Goal: Task Accomplishment & Management: Manage account settings

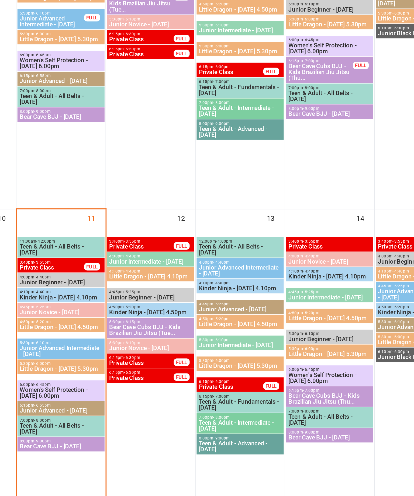
scroll to position [184, 0]
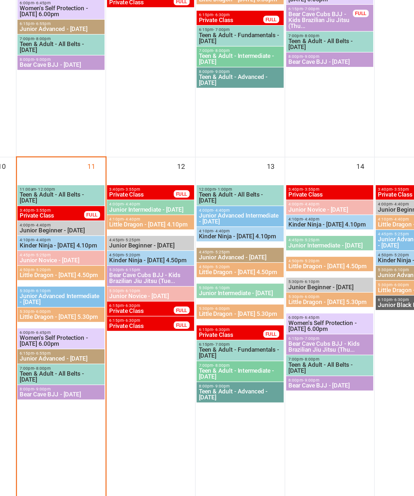
click at [115, 346] on span "4:45pm - 5:25pm" at bounding box center [137, 347] width 45 height 2
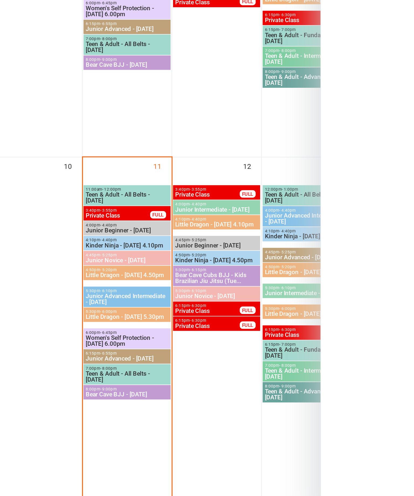
click at [66, 149] on div at bounding box center [235, 248] width 357 height 496
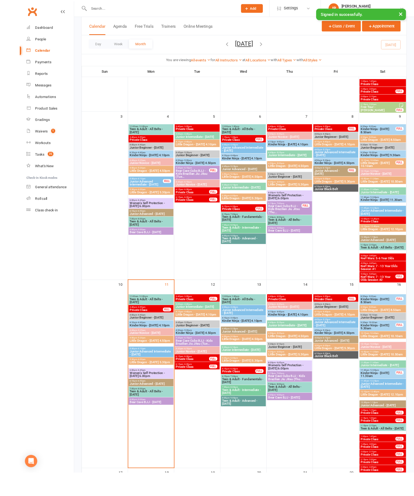
scroll to position [241, 0]
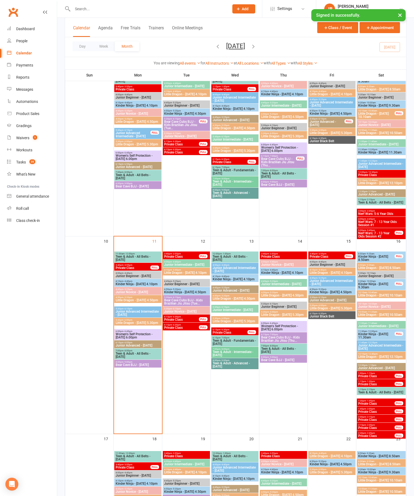
click at [140, 293] on span "Junior Novice - [DATE]" at bounding box center [137, 292] width 45 height 3
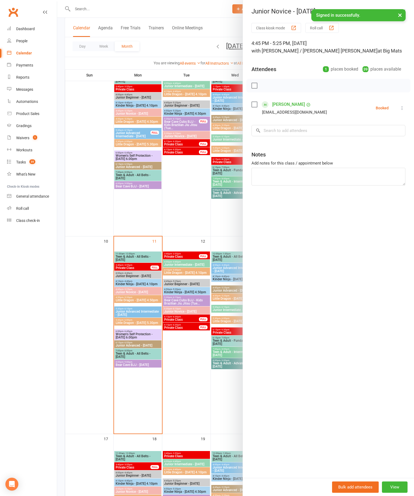
click at [92, 355] on div at bounding box center [235, 248] width 357 height 496
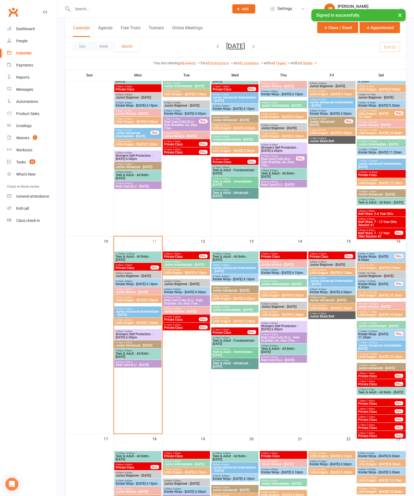
click at [35, 31] on div "Dashboard" at bounding box center [25, 29] width 19 height 4
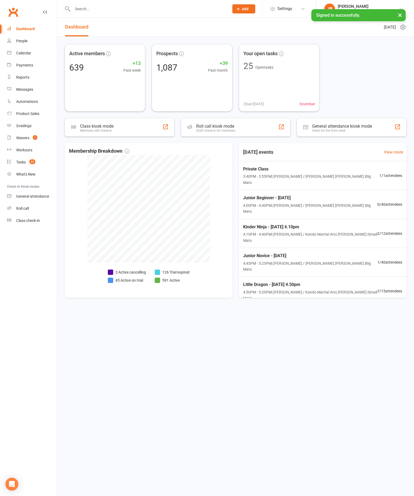
click at [39, 26] on link "Dashboard" at bounding box center [32, 29] width 50 height 12
click at [31, 54] on div "Calendar" at bounding box center [23, 53] width 15 height 4
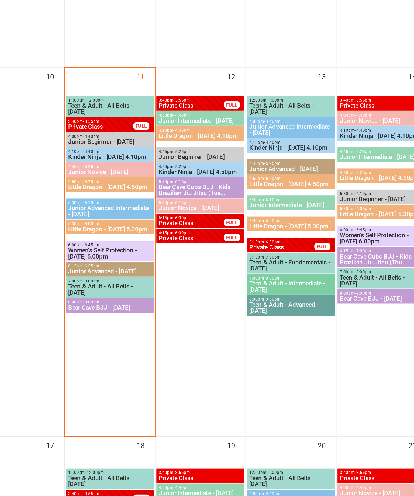
scroll to position [229, 0]
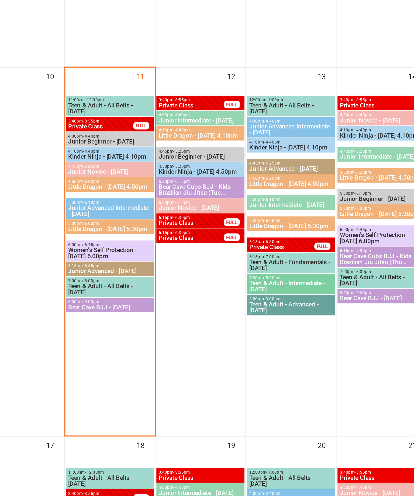
click at [115, 310] on span "Little Dragon - [DATE] 4.50pm" at bounding box center [137, 311] width 45 height 3
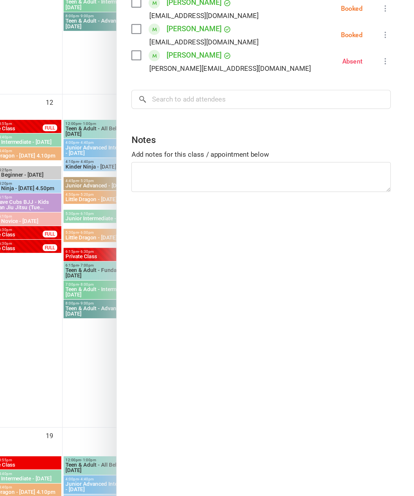
scroll to position [284, 0]
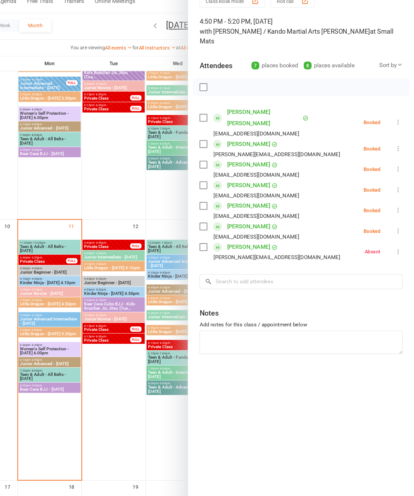
click at [272, 148] on link "[PERSON_NAME]" at bounding box center [288, 152] width 33 height 9
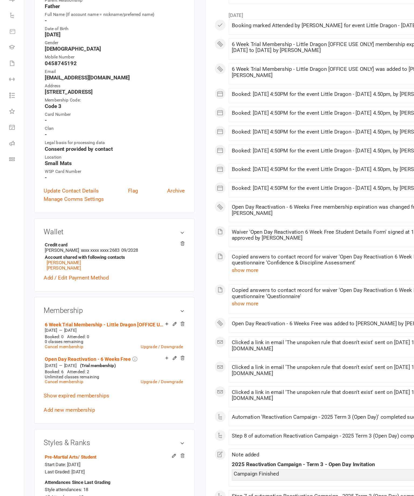
scroll to position [39, 0]
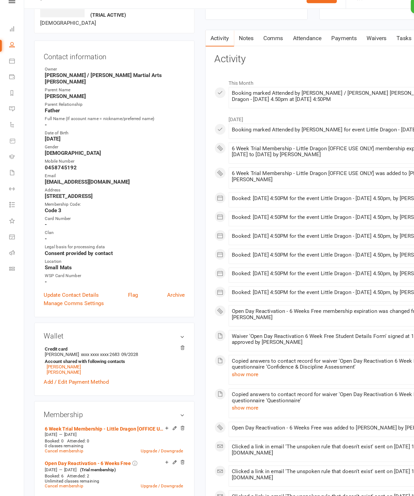
click at [65, 231] on link "Update Contact Details" at bounding box center [54, 234] width 42 height 6
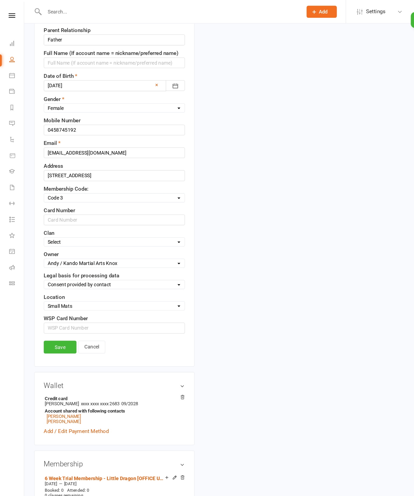
scroll to position [0, 0]
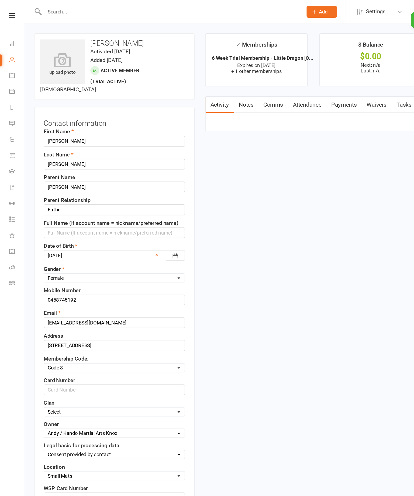
click at [12, 11] on link at bounding box center [9, 12] width 18 height 4
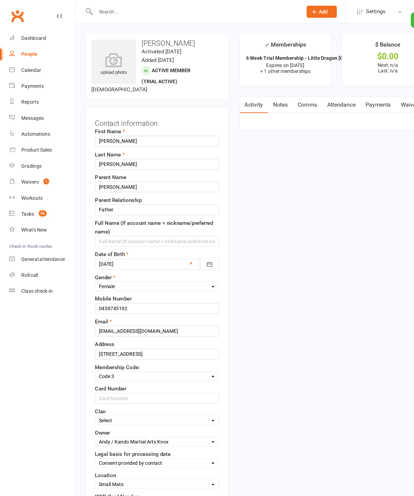
click at [30, 54] on div "Calendar" at bounding box center [23, 53] width 15 height 4
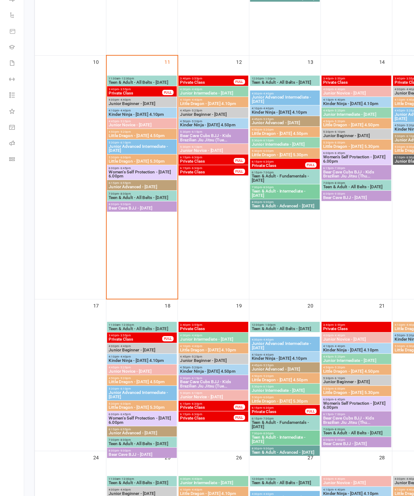
scroll to position [317, 0]
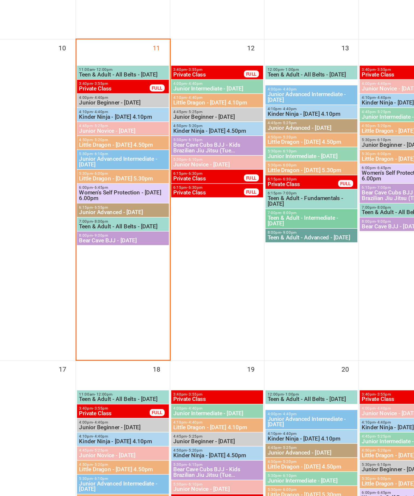
click at [82, 175] on span "Kinder Ninja - [DATE] 4.10pm" at bounding box center [107, 176] width 51 height 3
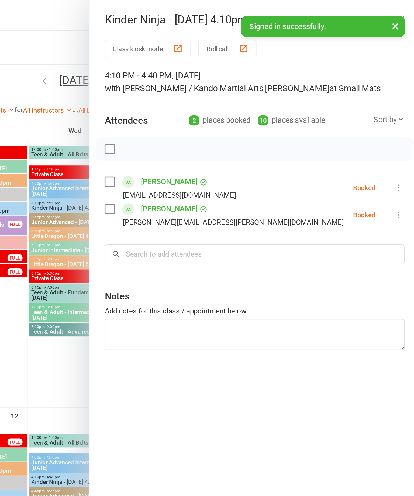
scroll to position [199, 0]
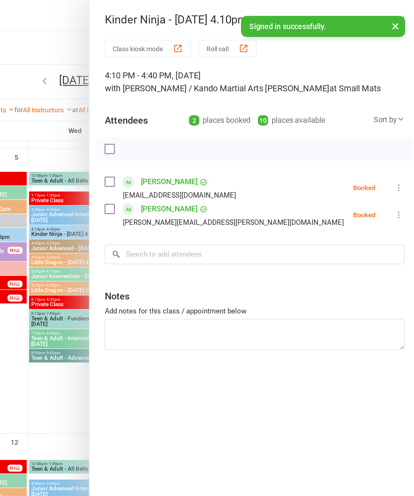
click at [224, 161] on div "Class kiosk mode Roll call 4:10 PM - 4:40 PM, [DATE] with [PERSON_NAME] / Kando…" at bounding box center [319, 250] width 190 height 455
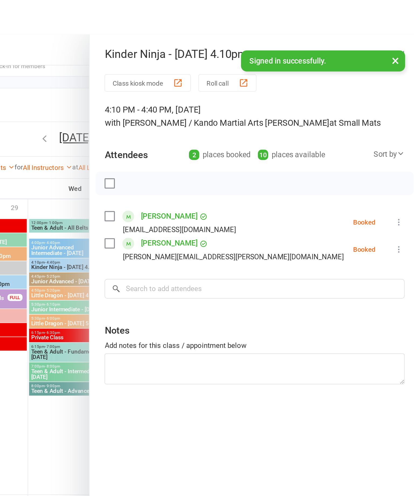
scroll to position [0, 0]
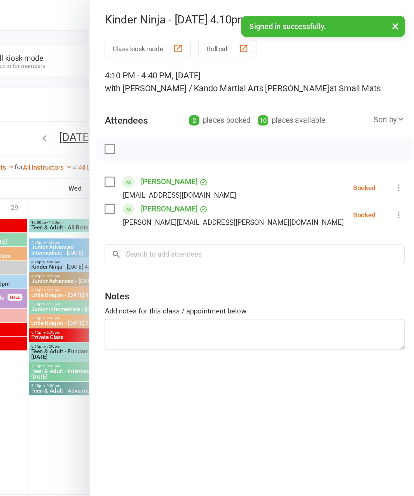
click at [226, 18] on div "Kinder Ninja - [DATE] 4.10pm Class kiosk mode Roll call 4:10 PM - 4:40 PM, [DAT…" at bounding box center [319, 248] width 190 height 496
click at [226, 17] on div "Kinder Ninja - [DATE] 4.10pm Class kiosk mode Roll call 4:10 PM - 4:40 PM, [DAT…" at bounding box center [319, 248] width 190 height 496
click at [399, 14] on button "button" at bounding box center [402, 11] width 6 height 6
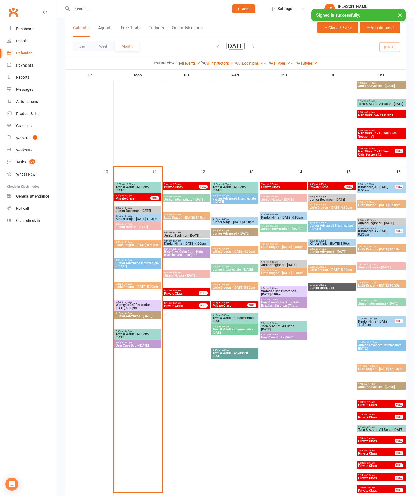
scroll to position [546, 0]
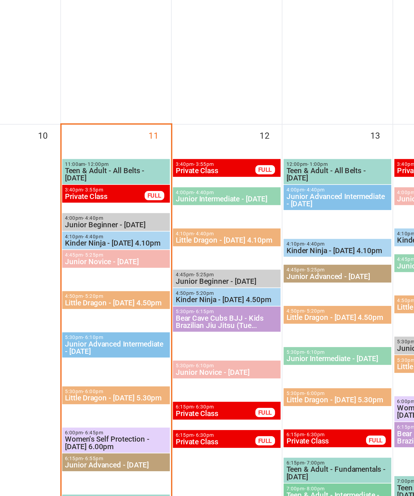
click at [115, 205] on span "4:10pm - 4:40pm" at bounding box center [137, 206] width 45 height 2
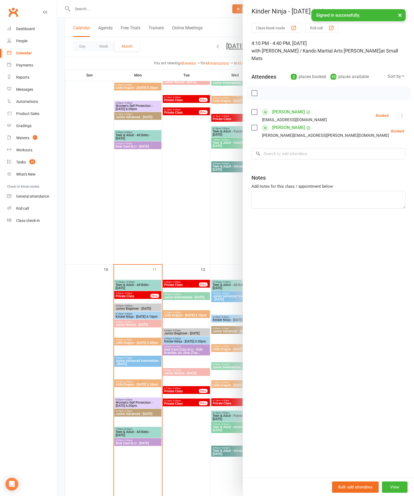
scroll to position [428, 0]
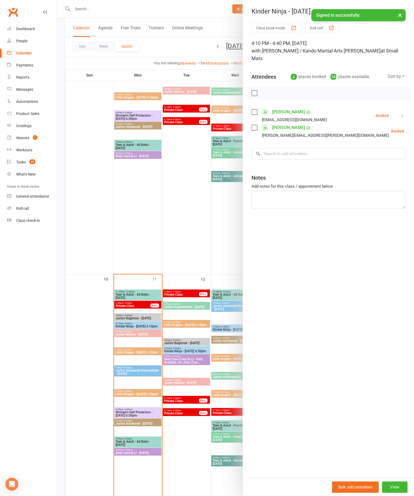
click at [409, 118] on div "Class kiosk mode Roll call 4:10 PM - 4:40 PM, [DATE] with [PERSON_NAME] / Kando…" at bounding box center [328, 250] width 171 height 455
click at [414, 129] on icon at bounding box center [417, 131] width 5 height 5
click at [386, 158] on link "Check in" at bounding box center [391, 163] width 58 height 11
click at [189, 232] on div at bounding box center [235, 248] width 357 height 496
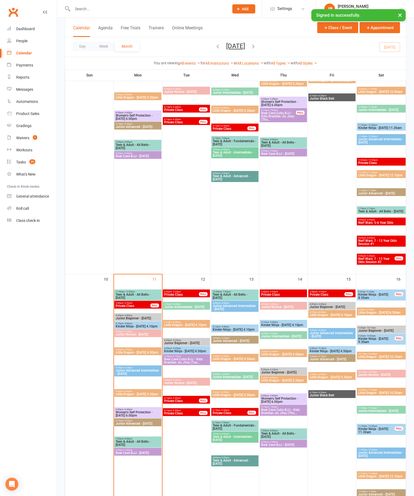
click at [143, 354] on span "Little Dragon - [DATE] 4.50pm" at bounding box center [137, 352] width 45 height 3
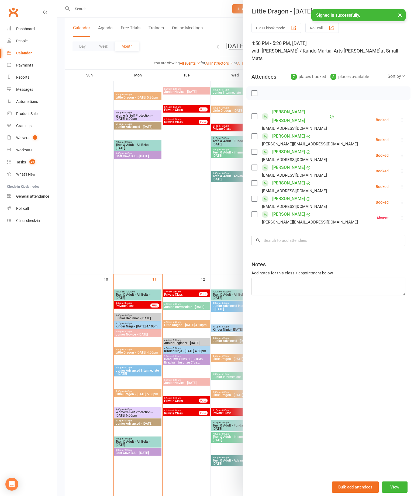
click at [184, 317] on div at bounding box center [235, 248] width 357 height 496
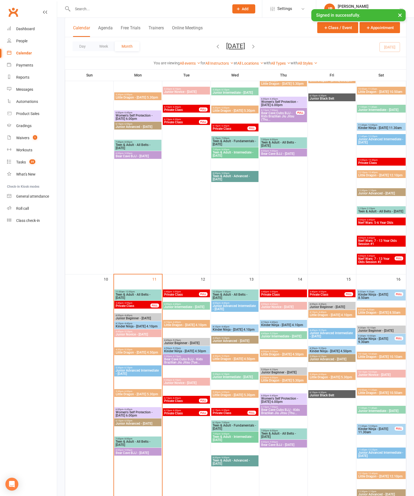
click at [138, 395] on span "Little Dragon - [DATE] 5.30pm" at bounding box center [137, 394] width 45 height 3
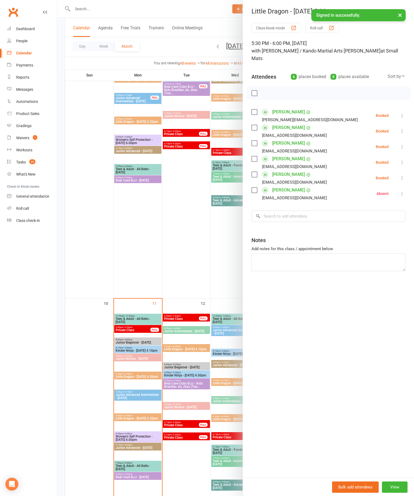
scroll to position [397, 0]
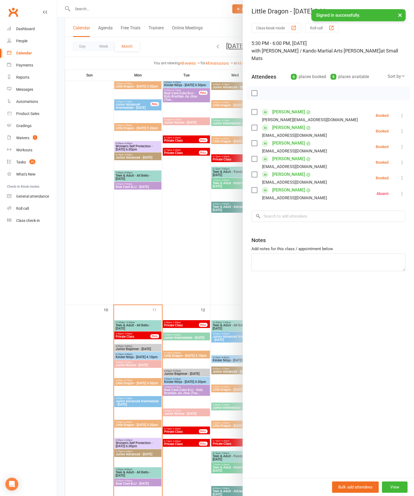
click at [142, 216] on div at bounding box center [235, 248] width 357 height 496
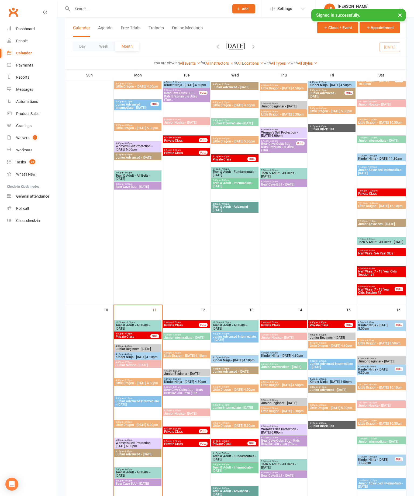
click at [161, 248] on div at bounding box center [137, 162] width 47 height 285
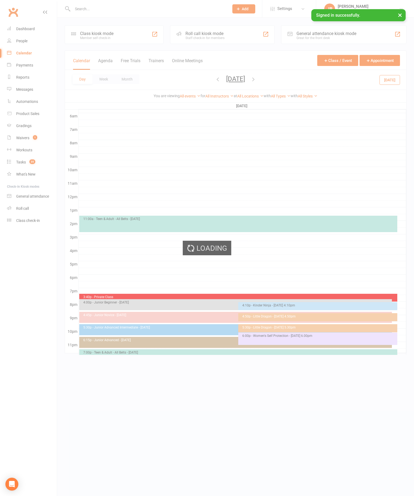
scroll to position [0, 0]
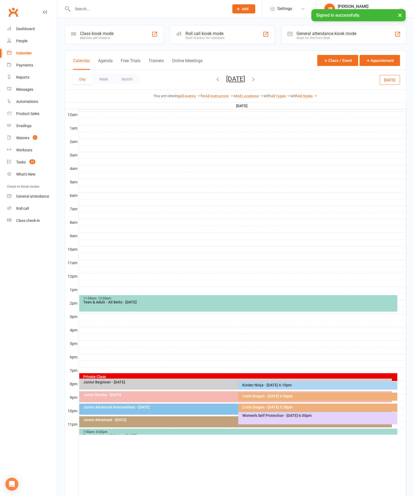
click at [38, 57] on link "Calendar" at bounding box center [32, 53] width 50 height 12
click at [133, 79] on button "Month" at bounding box center [127, 79] width 25 height 10
